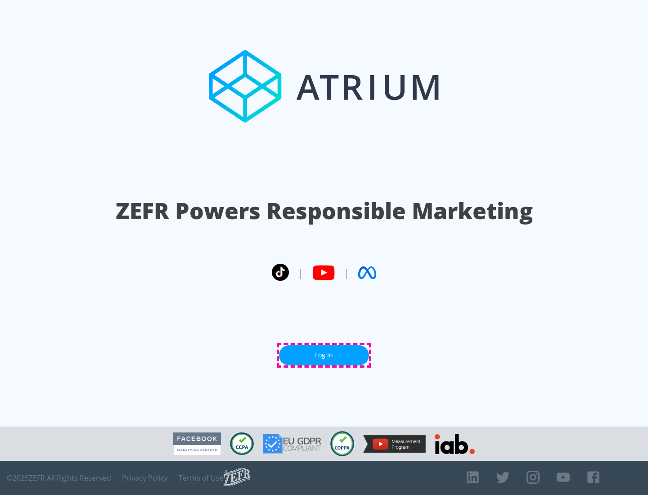
click at [324, 355] on link "Log In" at bounding box center [324, 355] width 90 height 20
